Goal: Information Seeking & Learning: Understand process/instructions

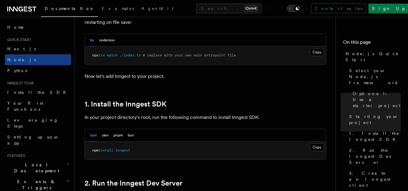
scroll to position [318, 0]
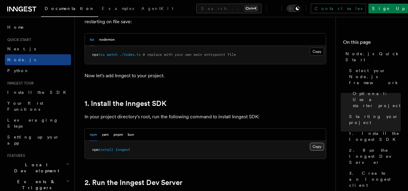
click at [319, 146] on button "Copy Copied" at bounding box center [317, 147] width 14 height 8
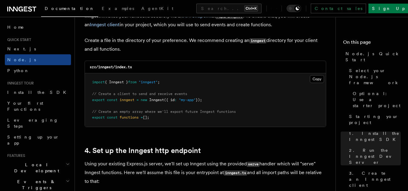
scroll to position [796, 0]
click at [316, 79] on button "Copy Copied" at bounding box center [317, 79] width 14 height 8
click at [310, 75] on button "Copy Copied" at bounding box center [317, 79] width 14 height 8
click at [214, 93] on pre "import { Inngest } from "inngest" ; // Create a client to send and receive even…" at bounding box center [205, 99] width 241 height 53
